Goal: Task Accomplishment & Management: Manage account settings

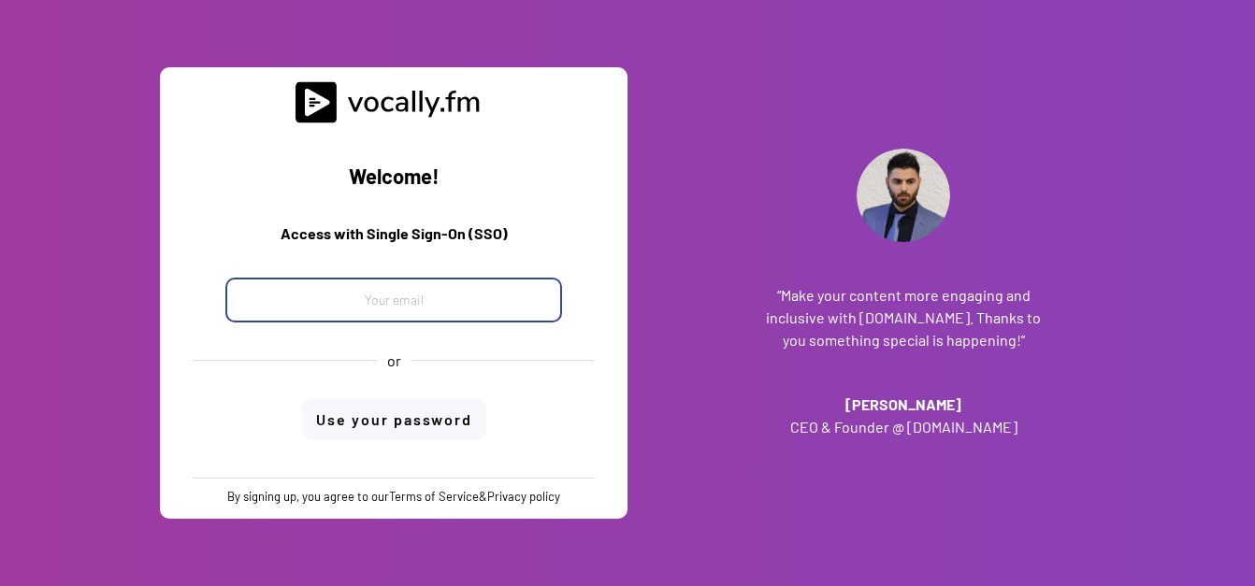
click at [445, 289] on input "email" at bounding box center [393, 300] width 337 height 45
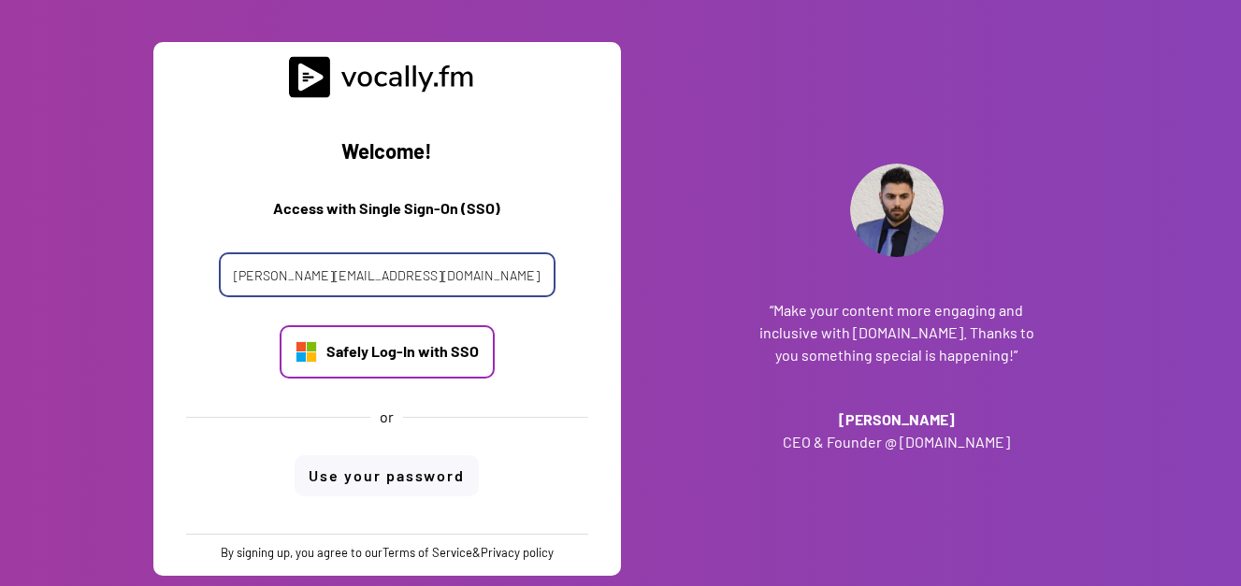
type input "[PERSON_NAME][EMAIL_ADDRESS][DOMAIN_NAME]"
click at [443, 349] on div "Safely Log-In with SSO" at bounding box center [402, 351] width 152 height 21
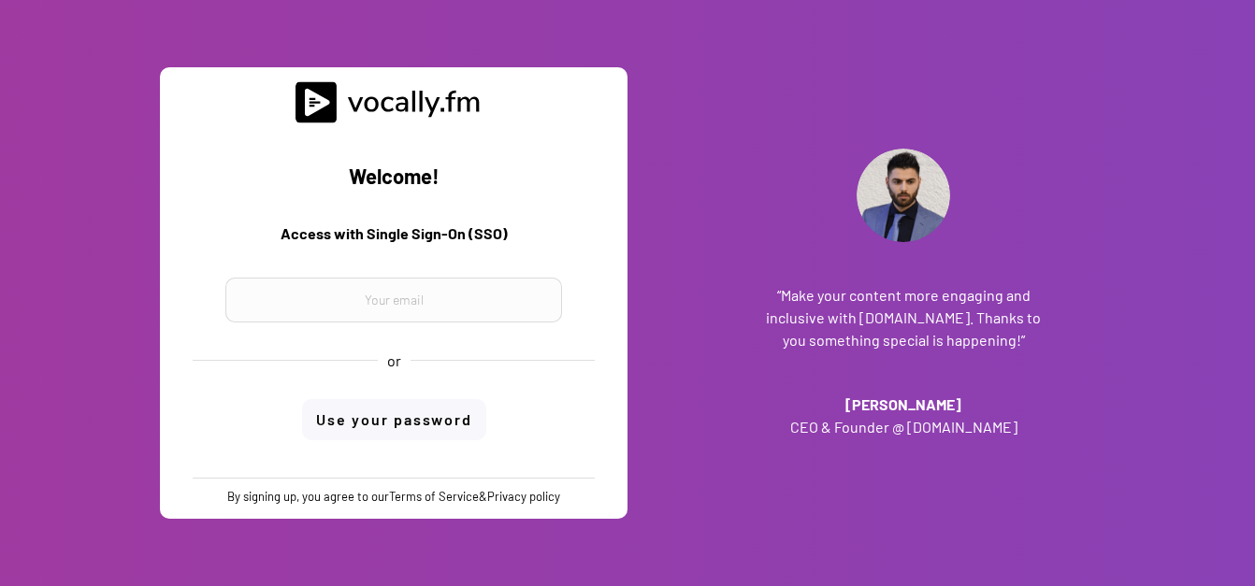
click at [913, 484] on div "“Make your content more engaging and inclusive with [DOMAIN_NAME]. Thanks to yo…" at bounding box center [904, 293] width 468 height 586
click at [1091, 173] on div "“Make your content more engaging and inclusive with [DOMAIN_NAME]. Thanks to yo…" at bounding box center [904, 293] width 468 height 586
